Goal: Information Seeking & Learning: Learn about a topic

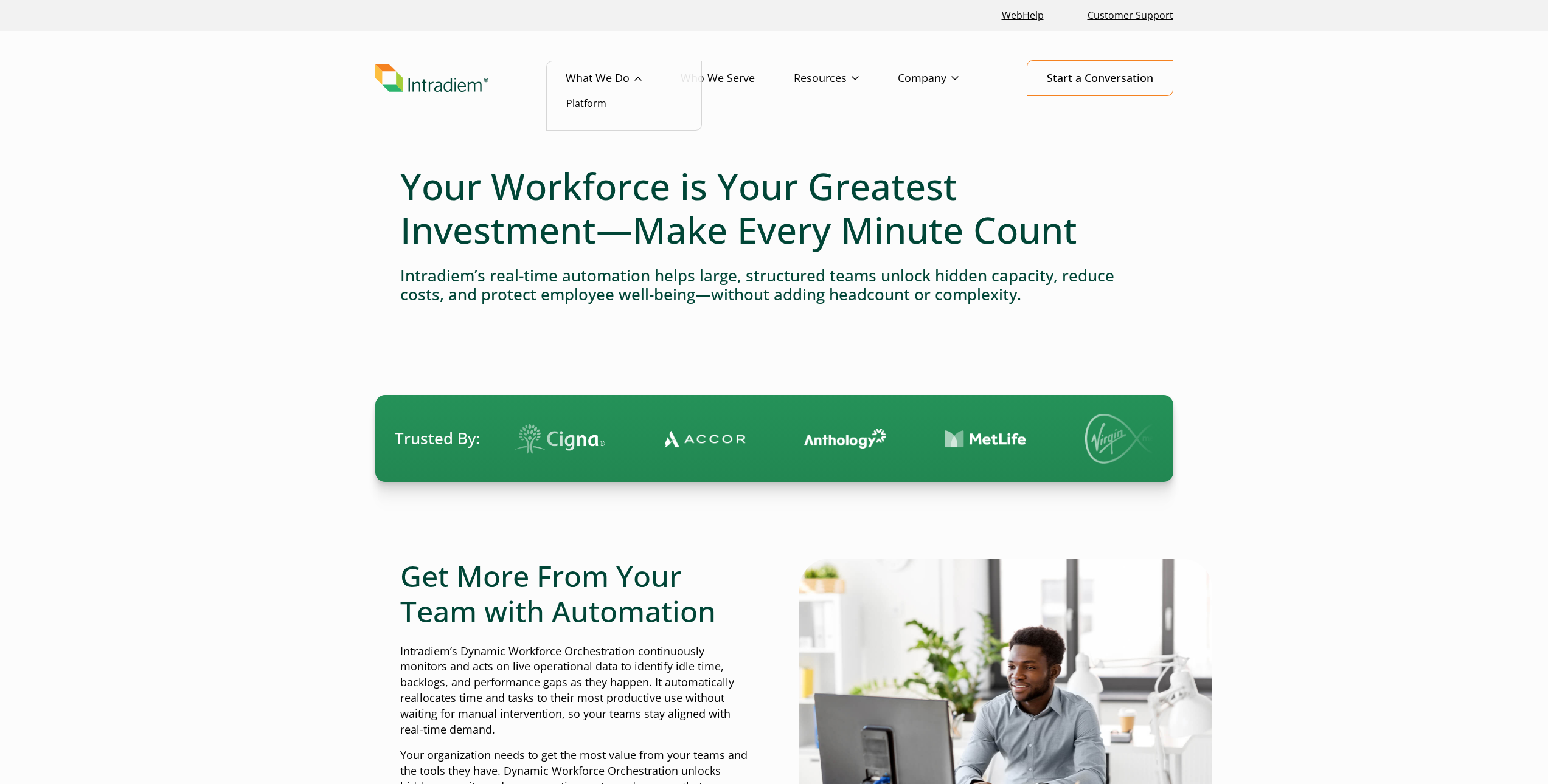
click at [591, 100] on link "Platform" at bounding box center [586, 103] width 40 height 13
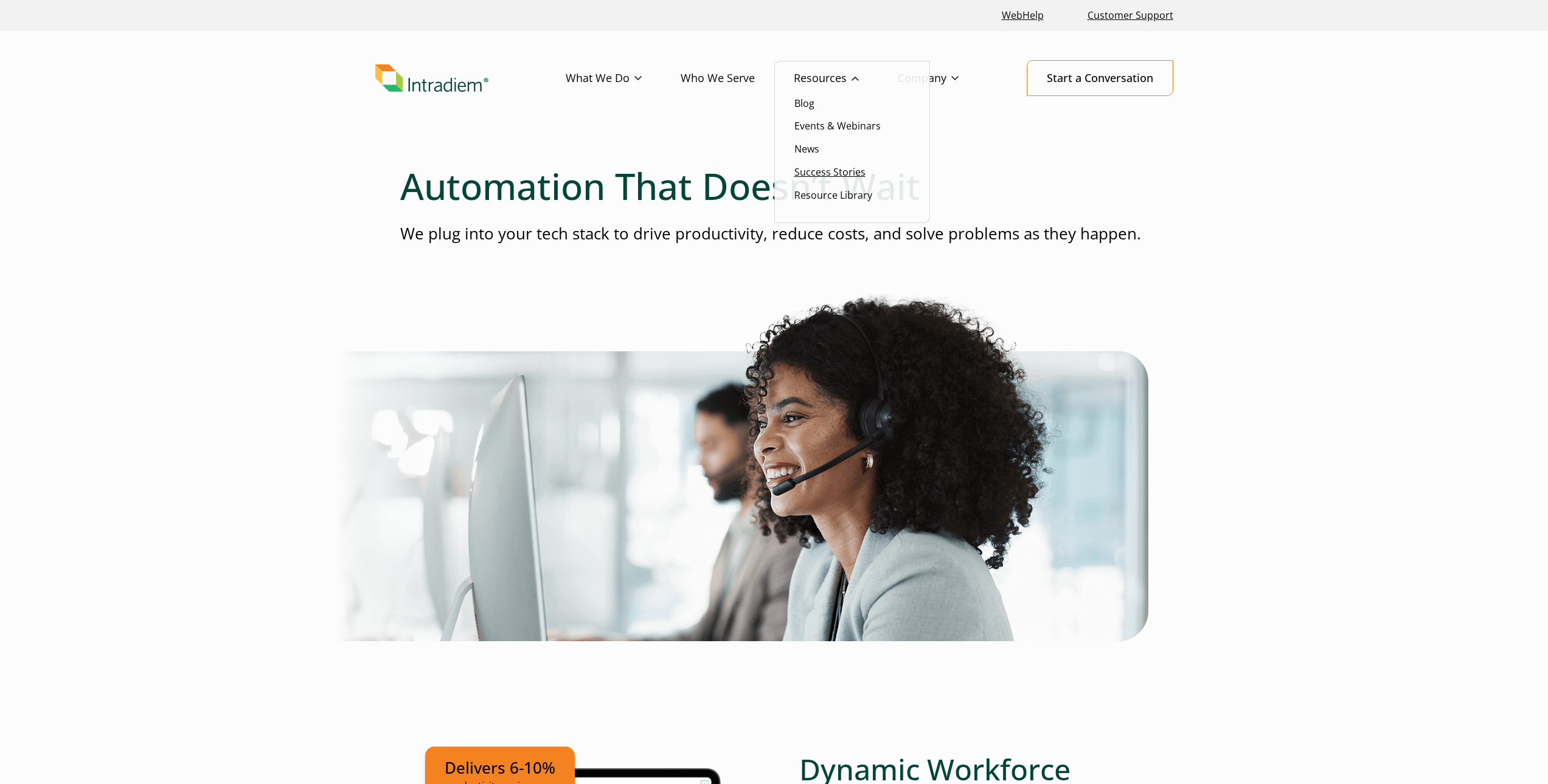
click at [823, 171] on link "Success Stories" at bounding box center [830, 172] width 71 height 13
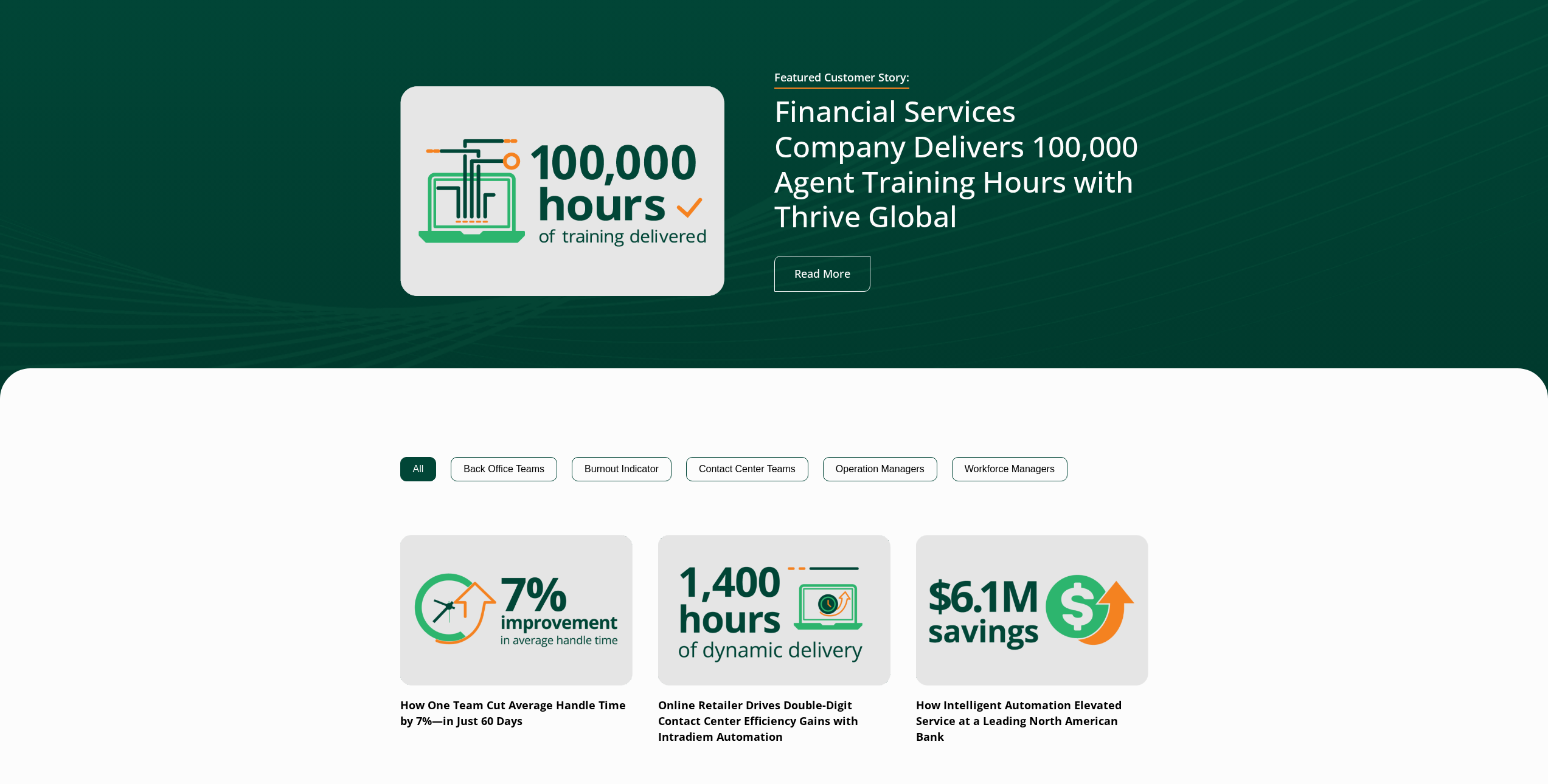
scroll to position [486, 0]
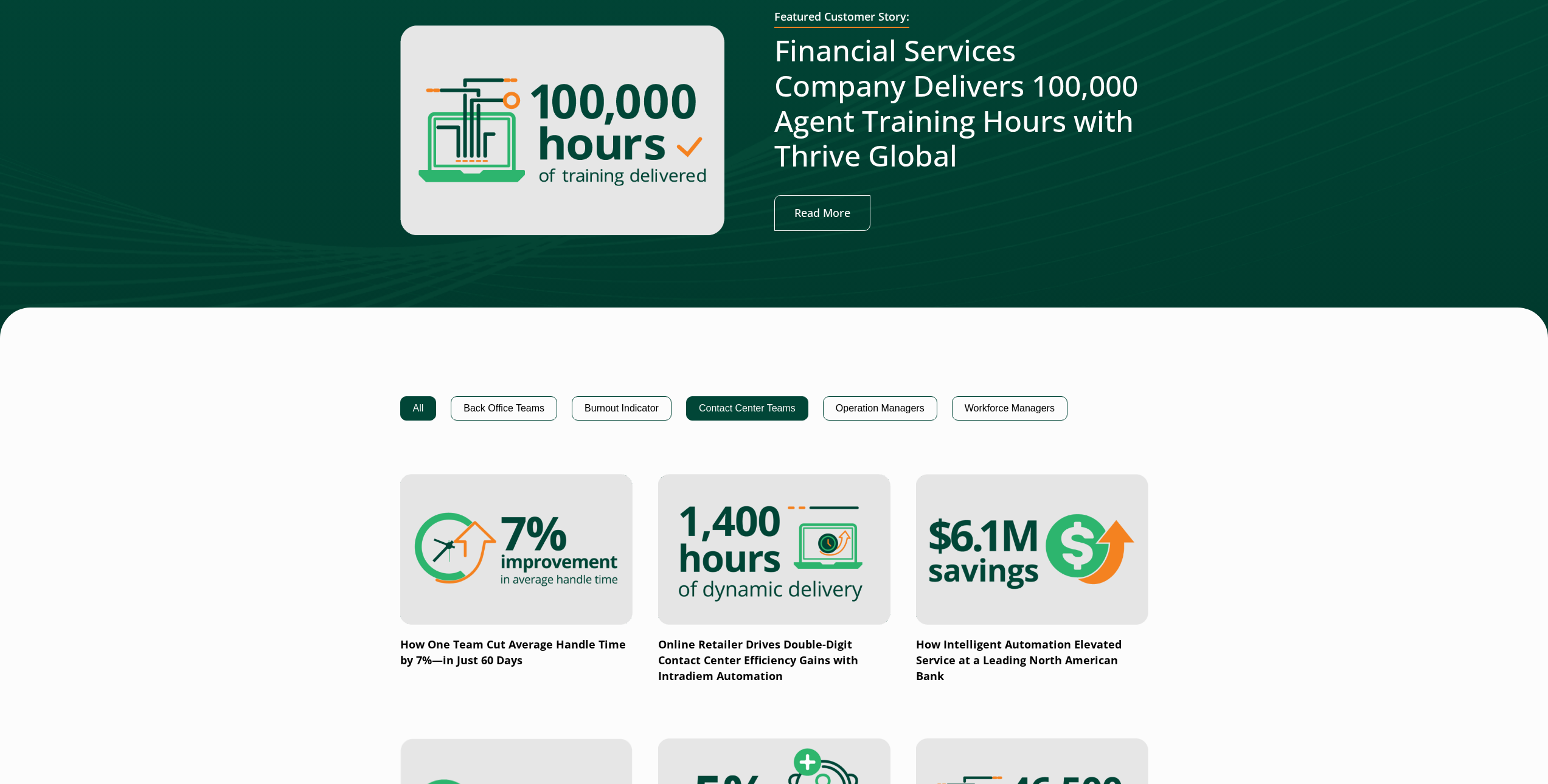
click at [730, 407] on button "Contact Center Teams" at bounding box center [747, 408] width 122 height 24
click at [751, 406] on button "Contact Center Teams" at bounding box center [747, 408] width 122 height 24
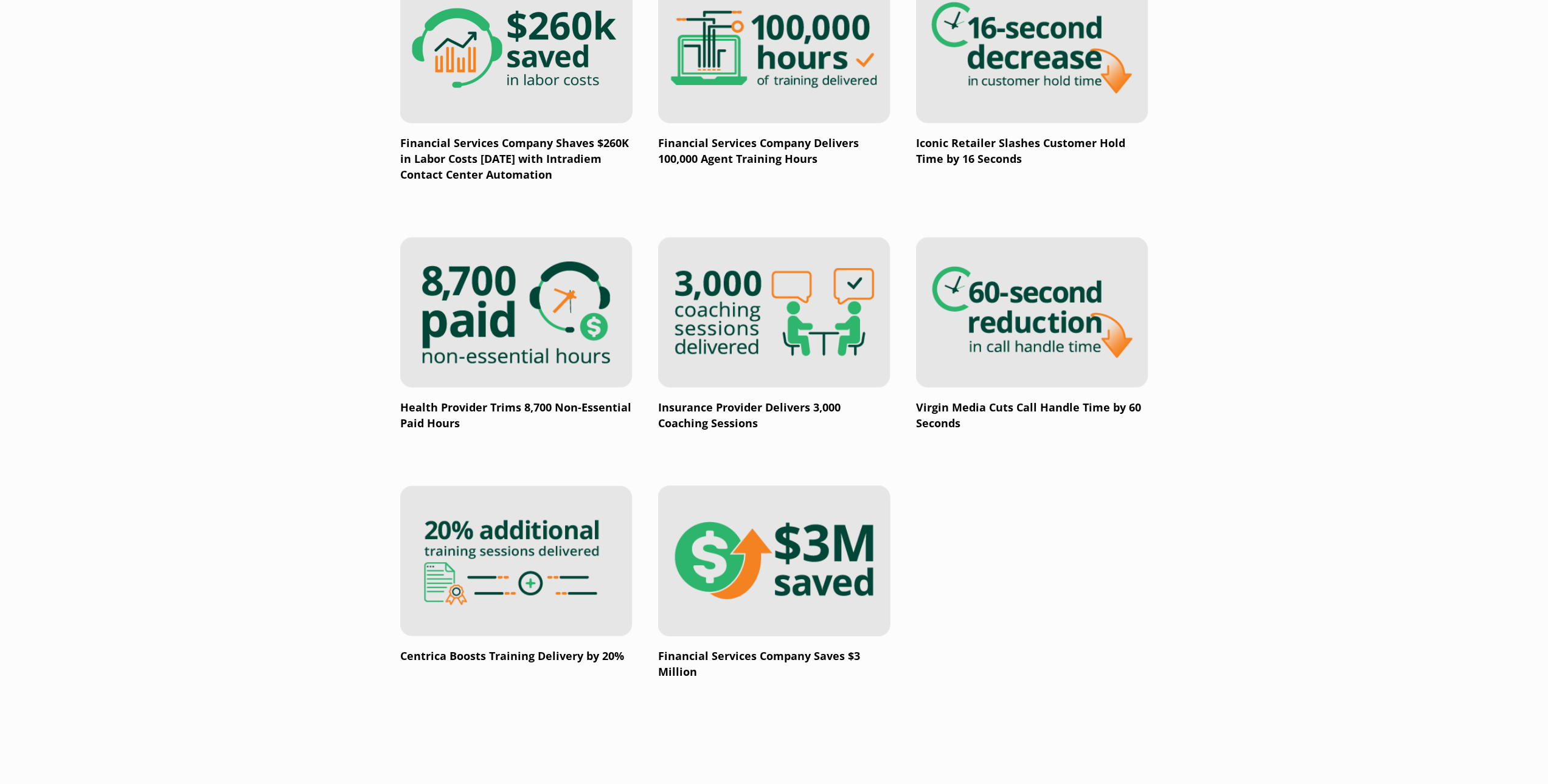
scroll to position [1520, 0]
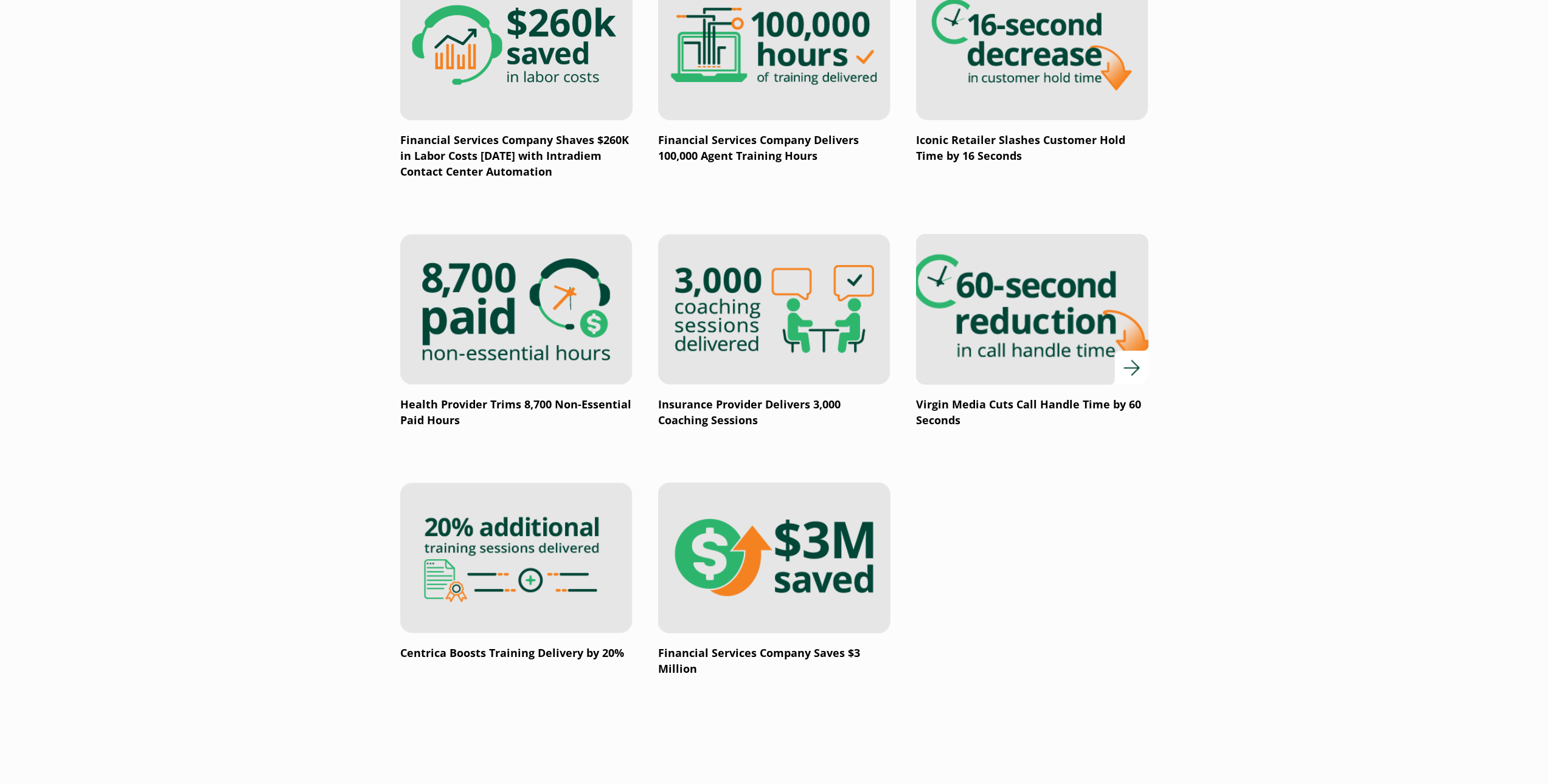
click at [1130, 368] on div at bounding box center [1032, 310] width 232 height 150
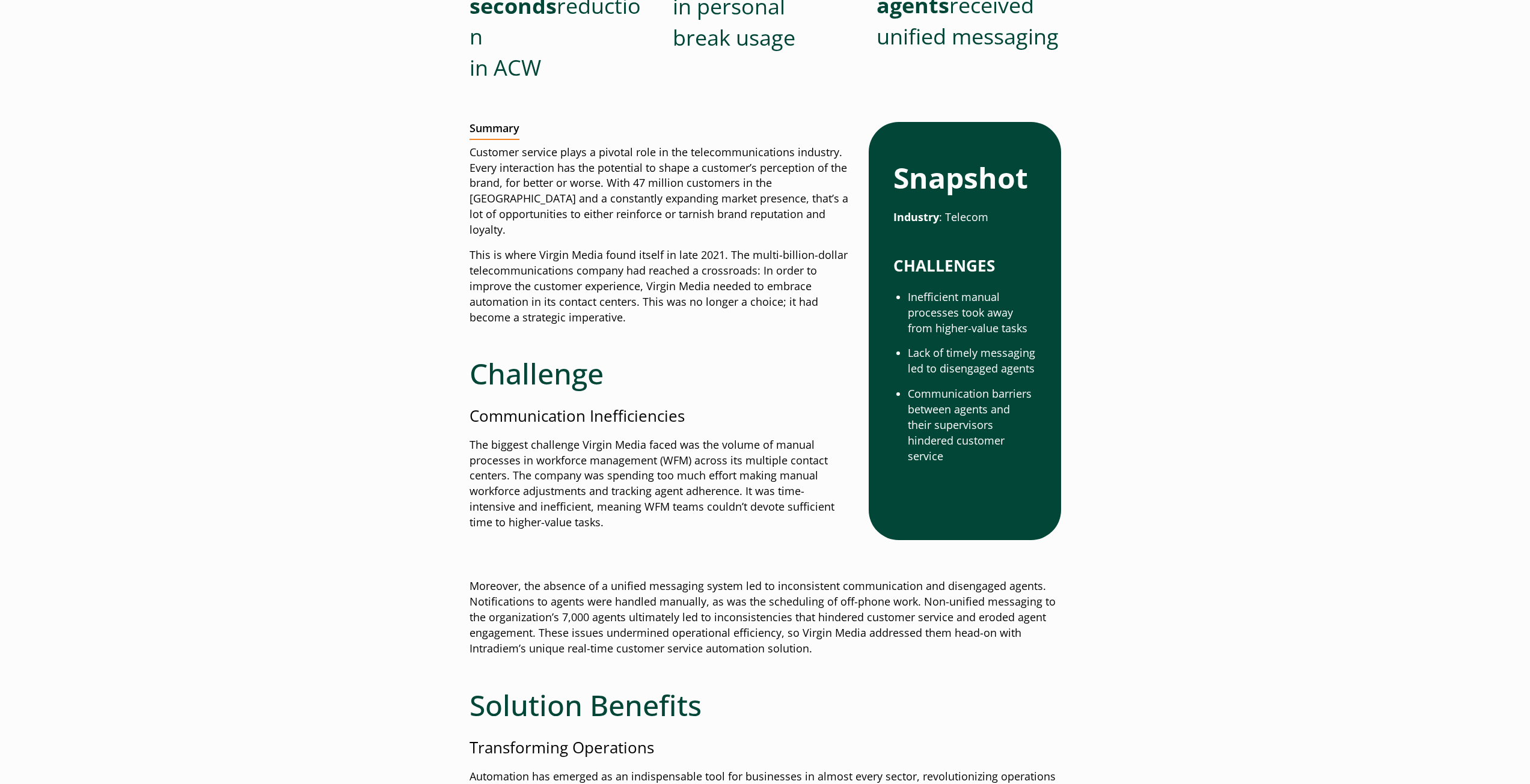
scroll to position [239, 0]
